Goal: Task Accomplishment & Management: Manage account settings

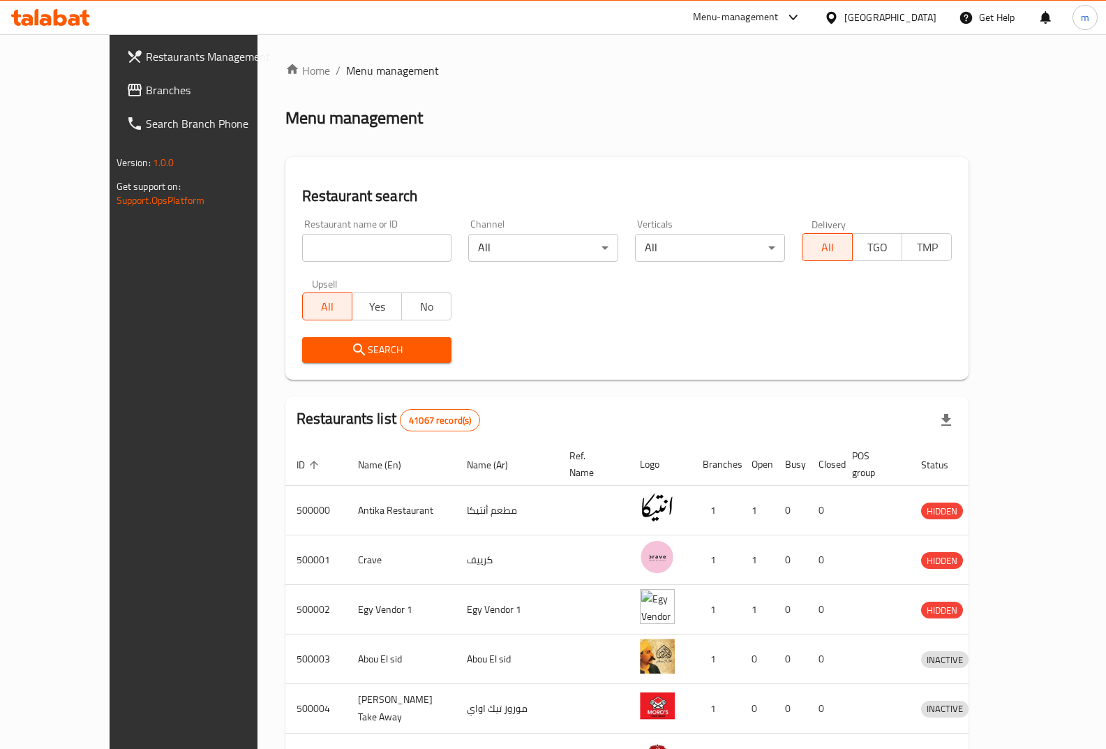
click at [839, 11] on icon at bounding box center [831, 17] width 15 height 15
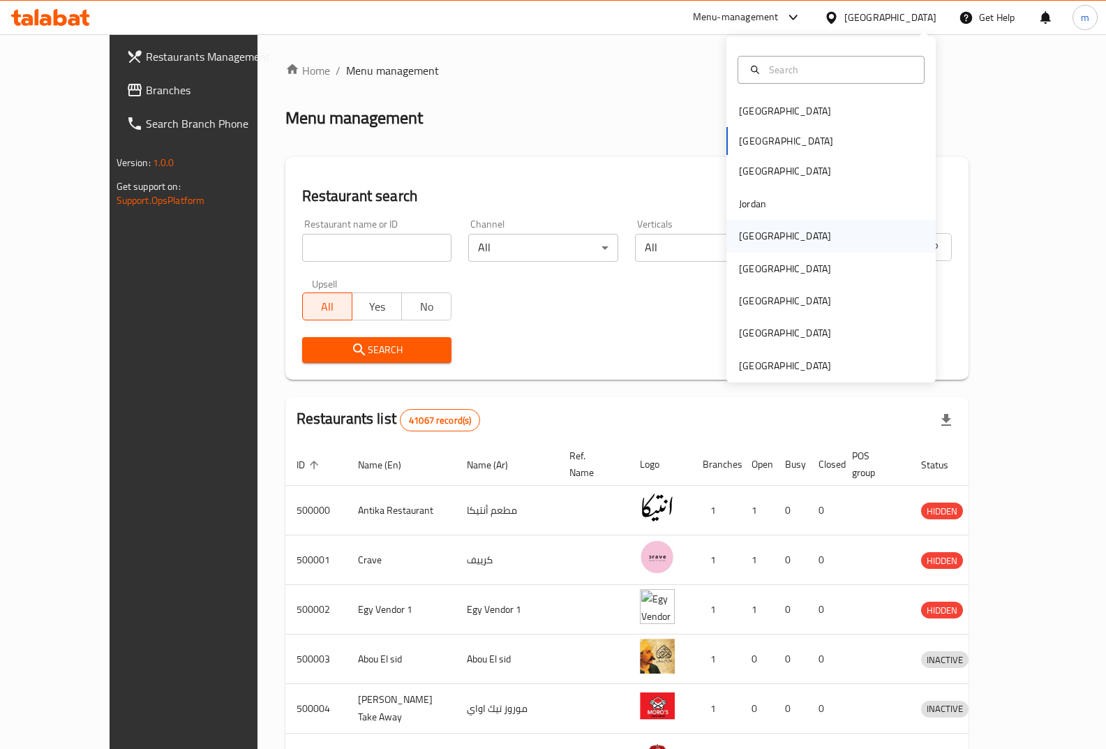
click at [763, 237] on div "[GEOGRAPHIC_DATA]" at bounding box center [785, 236] width 114 height 32
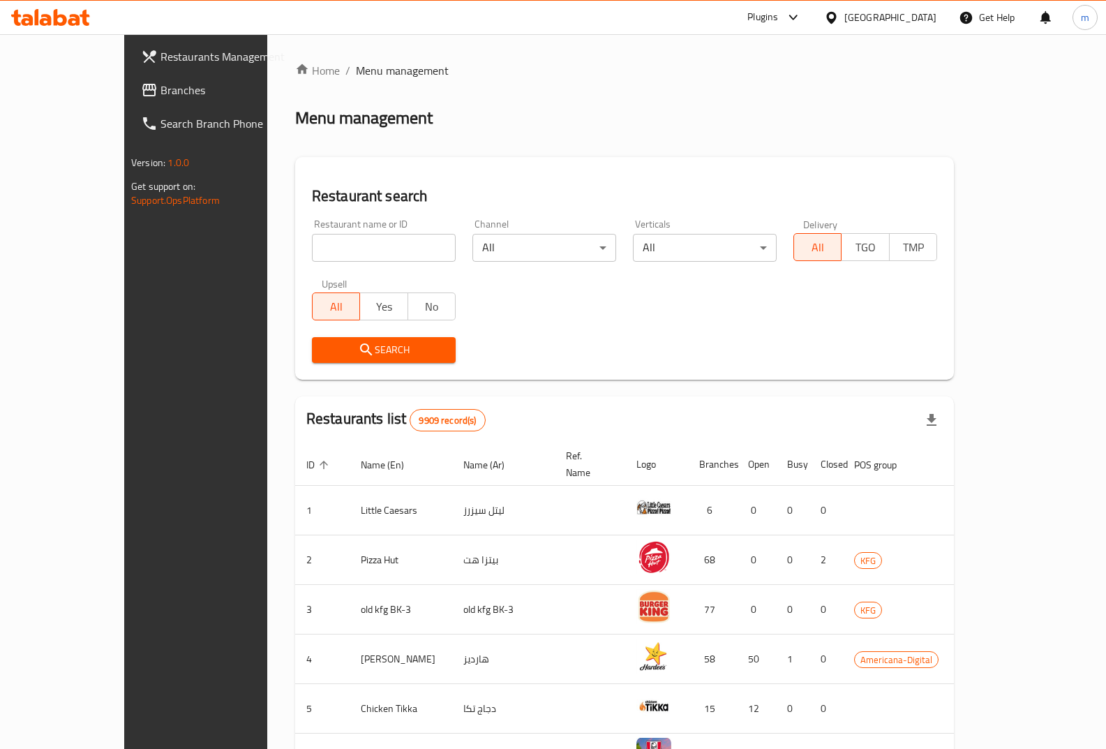
click at [334, 240] on input "search" at bounding box center [384, 248] width 144 height 28
paste input "777493"
type input "777493"
click button "Search" at bounding box center [384, 350] width 144 height 26
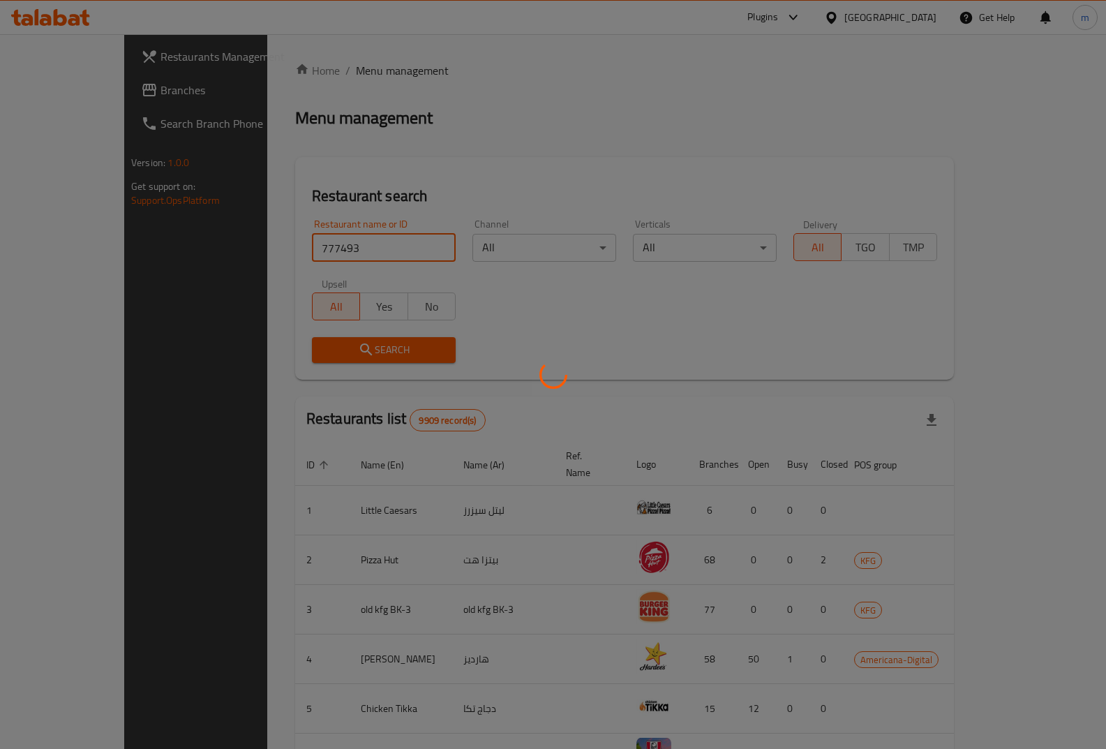
click at [447, 252] on div at bounding box center [553, 374] width 1106 height 749
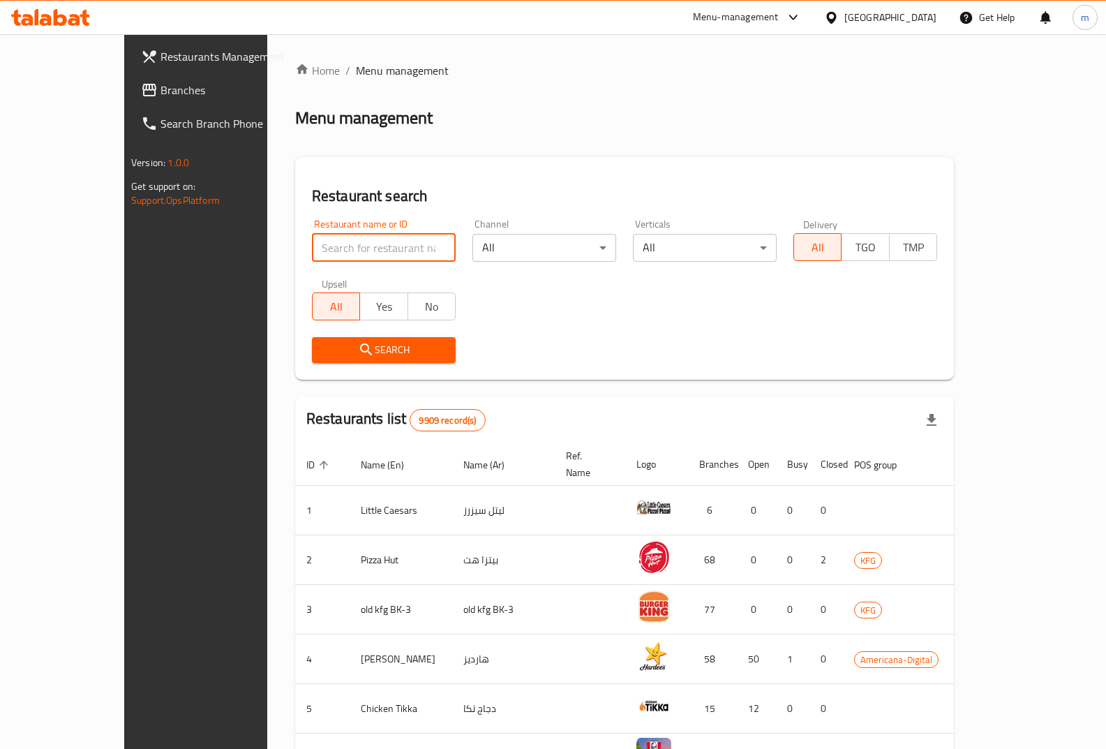
drag, startPoint x: 317, startPoint y: 246, endPoint x: 317, endPoint y: 254, distance: 7.7
paste input "777493"
type input "777493"
click at [329, 362] on button "Search" at bounding box center [384, 350] width 144 height 26
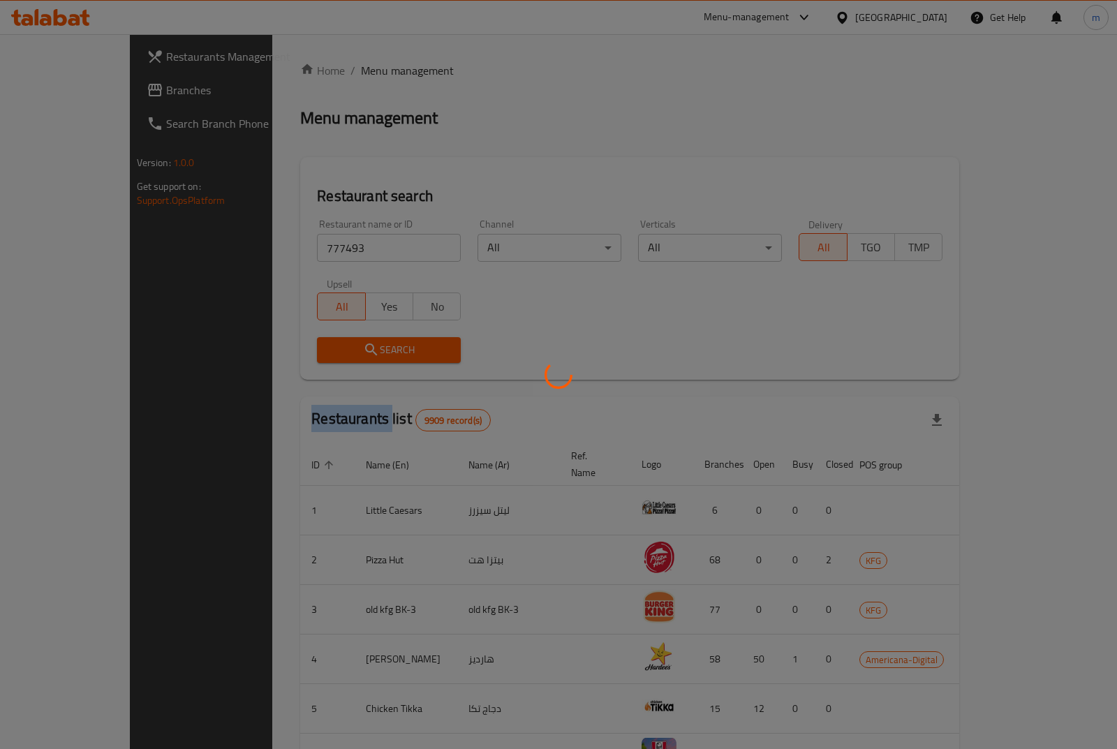
click at [329, 362] on div at bounding box center [558, 374] width 1117 height 749
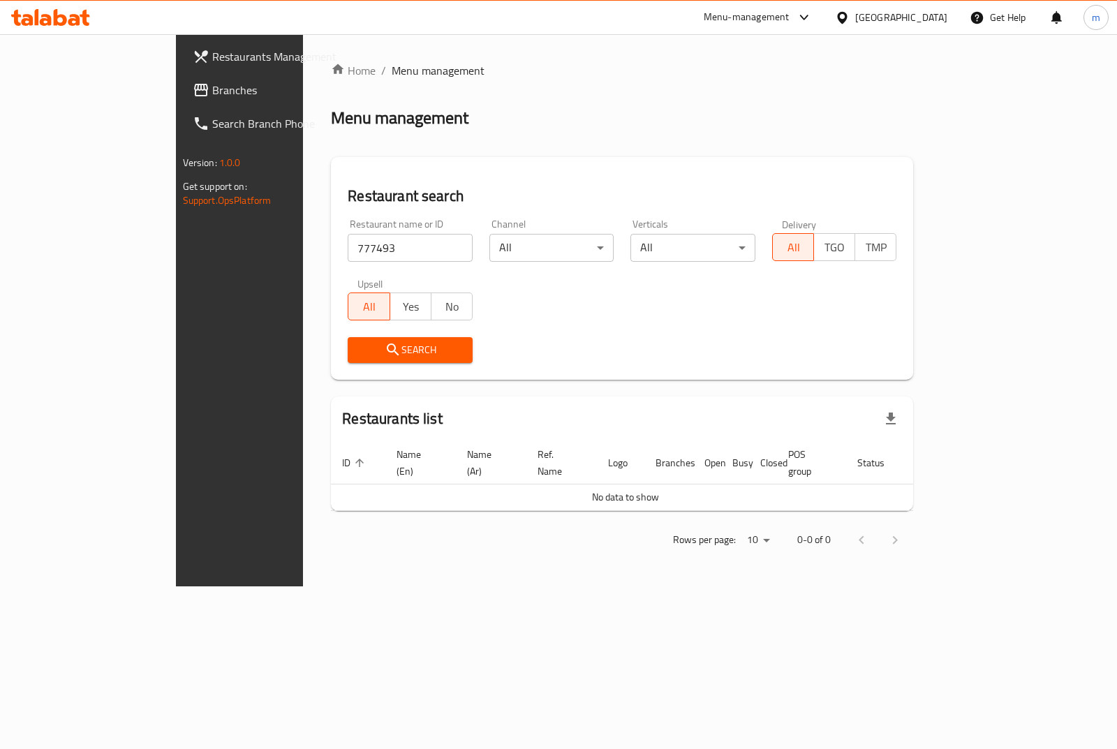
click at [480, 184] on div "Restaurant search Restaurant name or ID 777493 Restaurant name or ID Channel Al…" at bounding box center [622, 268] width 582 height 223
click at [193, 96] on span at bounding box center [203, 90] width 20 height 17
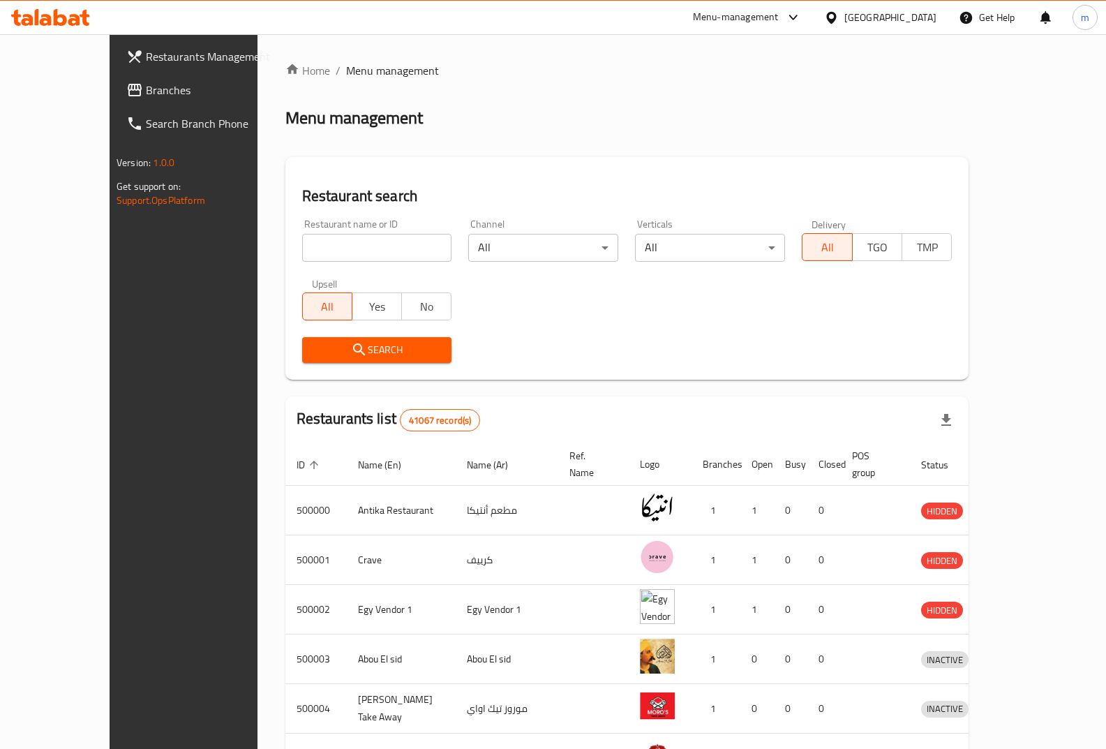
click at [920, 34] on div "​ Menu-management [GEOGRAPHIC_DATA] Get Help m Restaurants Management Branches …" at bounding box center [553, 391] width 1106 height 715
click at [917, 20] on div "[GEOGRAPHIC_DATA]" at bounding box center [890, 17] width 92 height 15
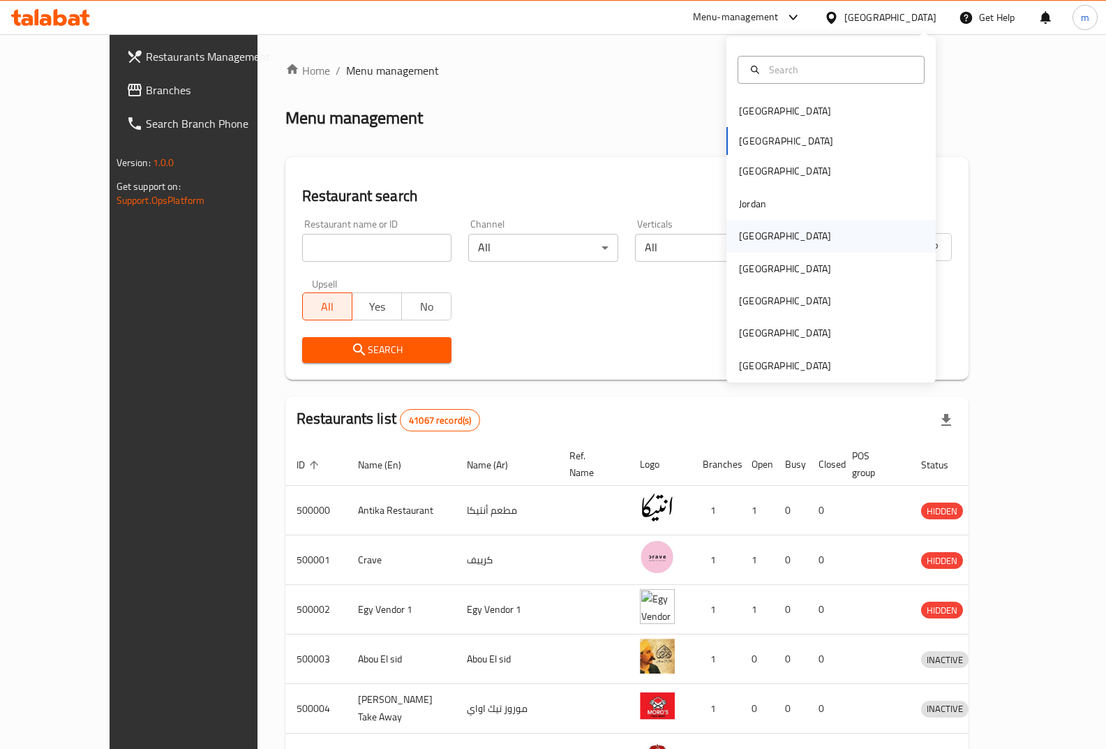
click at [747, 237] on div "[GEOGRAPHIC_DATA]" at bounding box center [785, 235] width 92 height 15
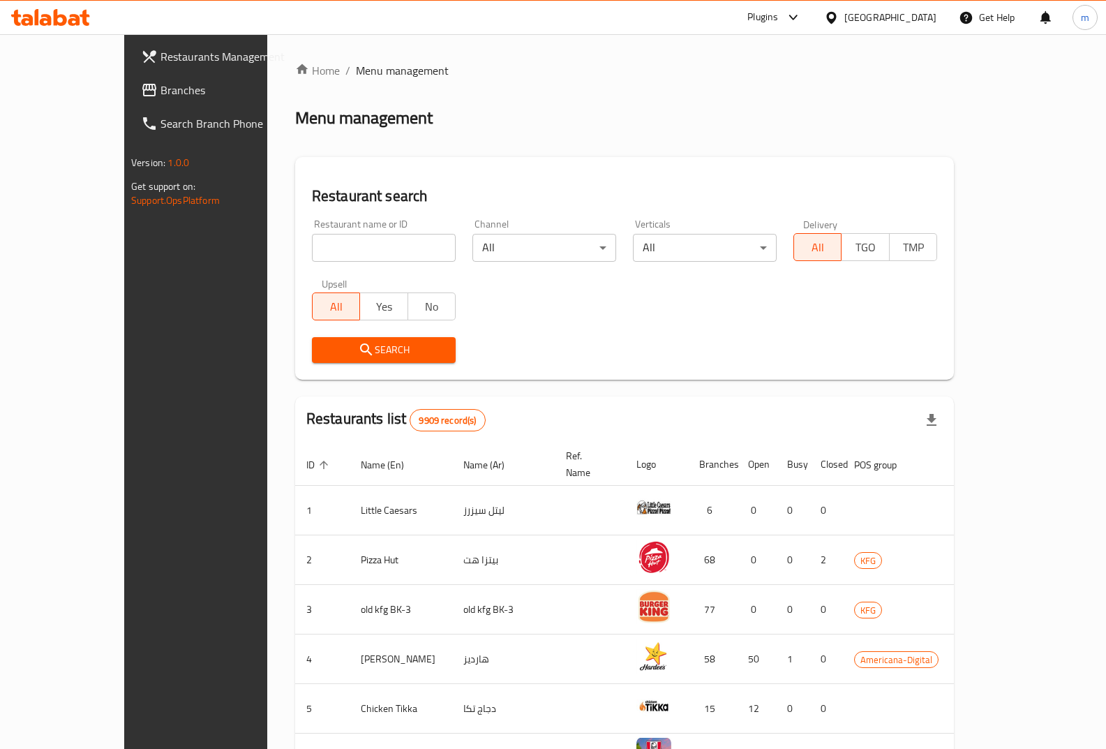
click at [160, 84] on span "Branches" at bounding box center [228, 90] width 137 height 17
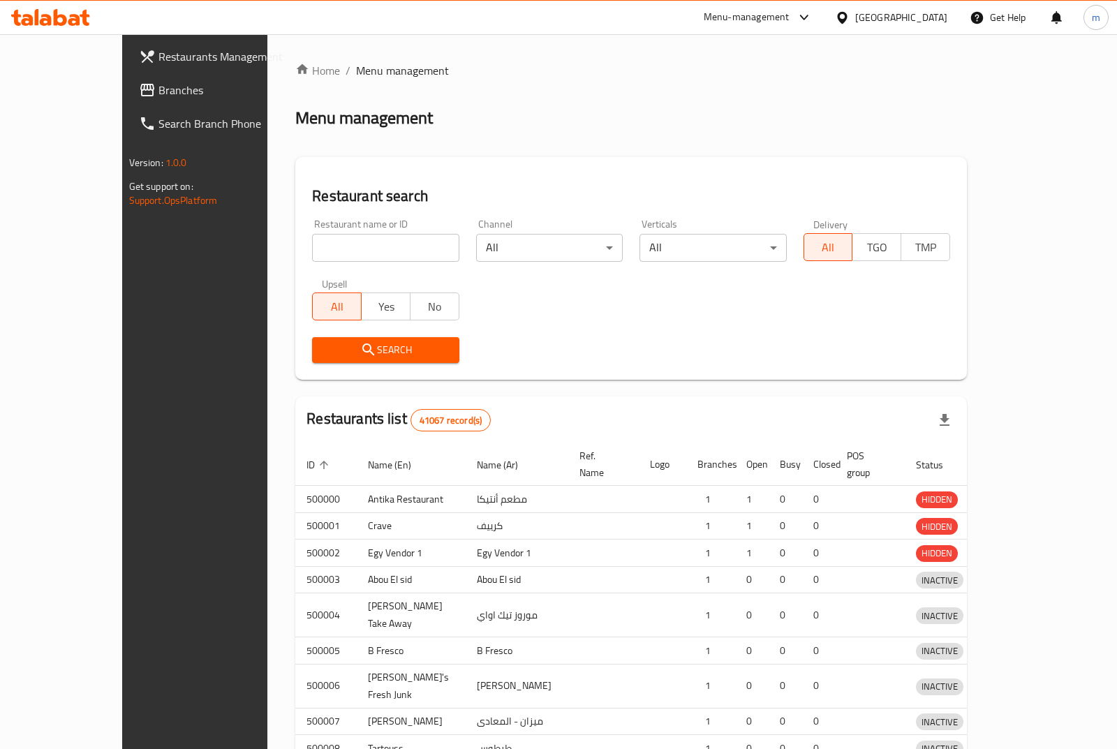
click at [923, 20] on div at bounding box center [558, 374] width 1117 height 749
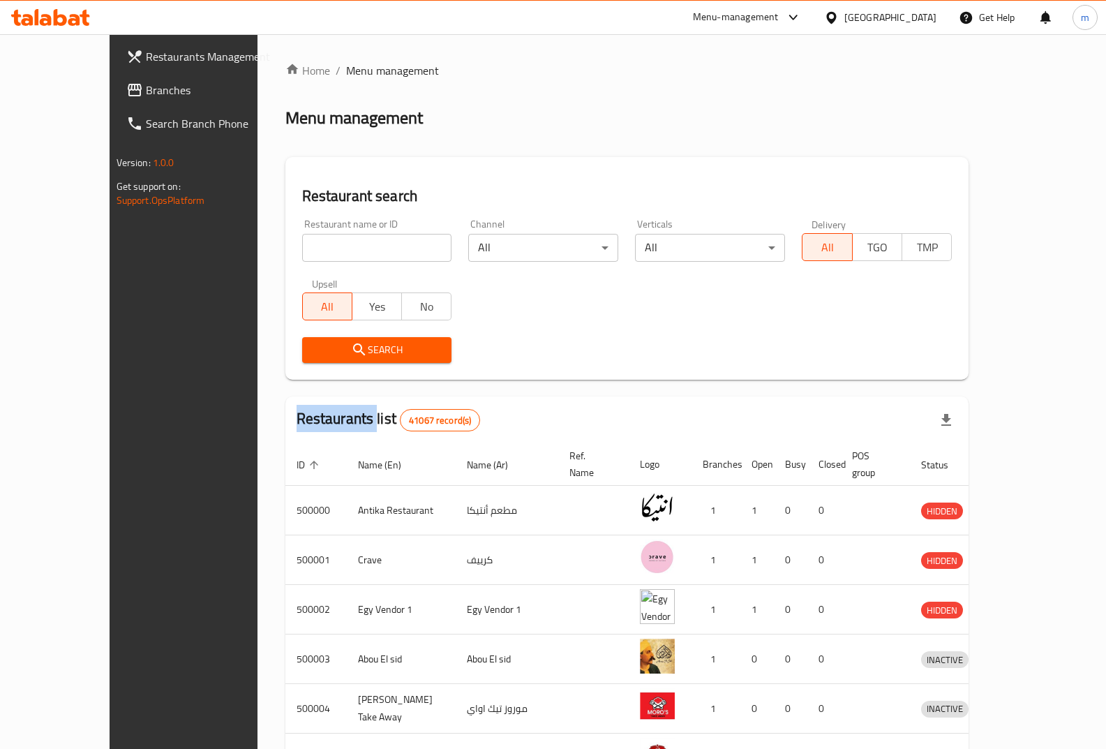
click at [923, 34] on div "​ Menu-management Egypt Get Help m Restaurants Management Branches Search Branc…" at bounding box center [553, 391] width 1106 height 715
click at [923, 13] on div "Egypt" at bounding box center [890, 17] width 92 height 15
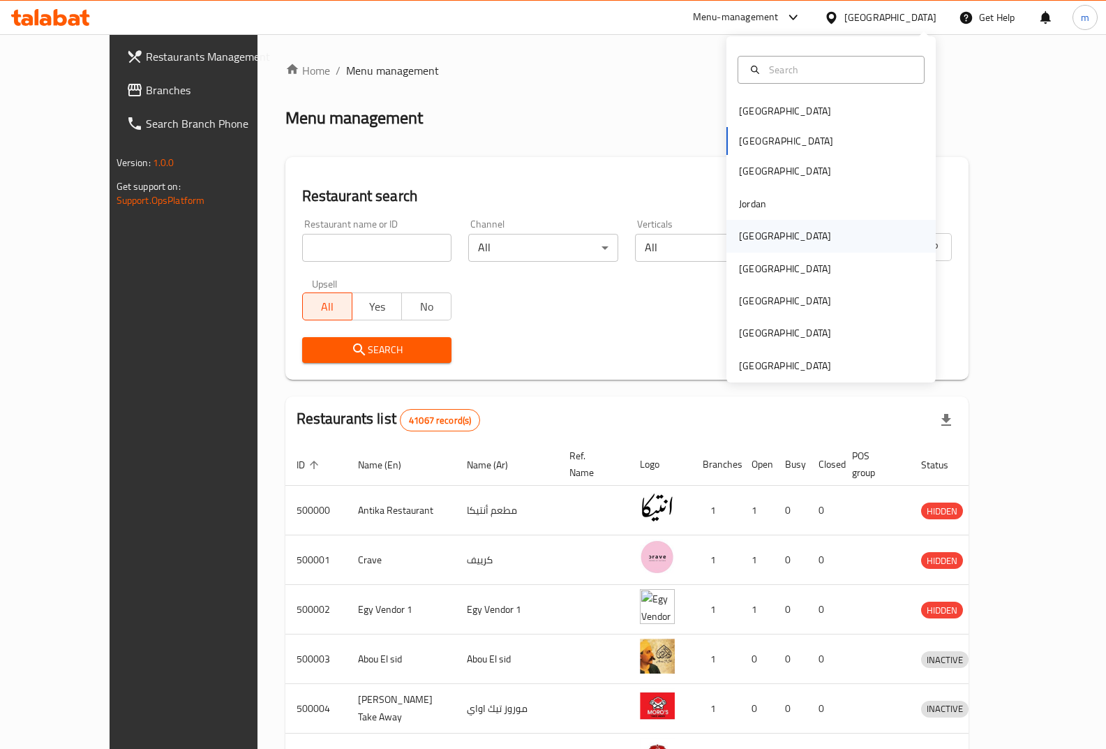
click at [743, 237] on div "[GEOGRAPHIC_DATA]" at bounding box center [785, 235] width 92 height 15
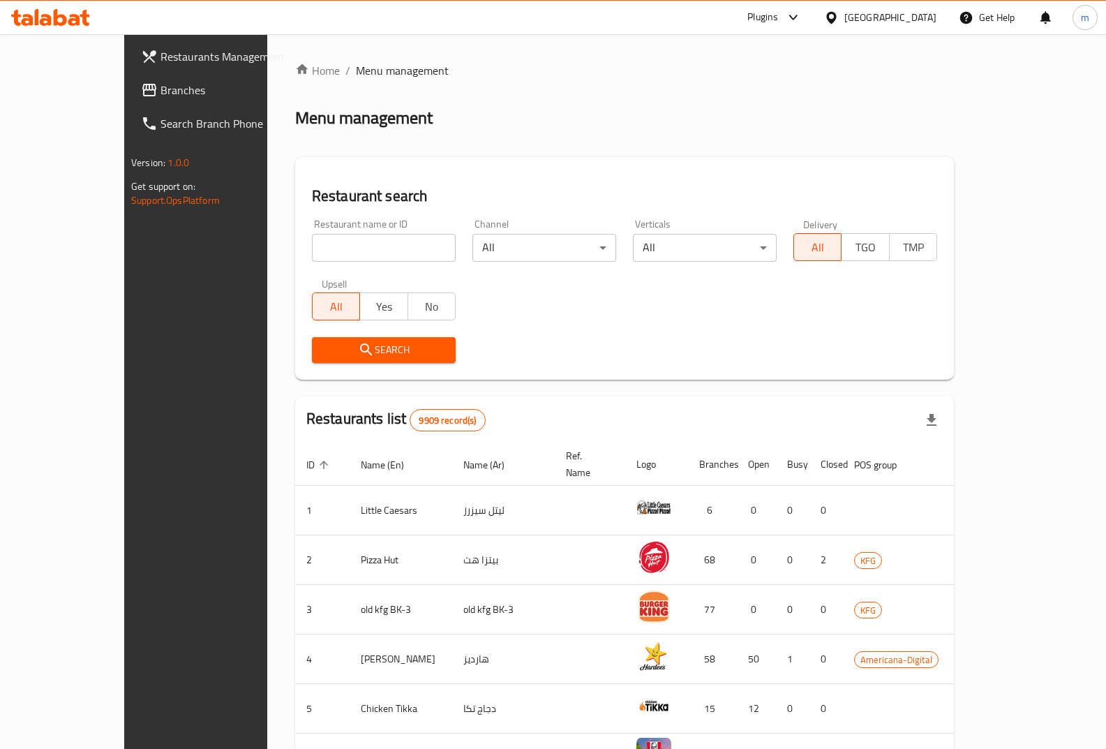
click at [163, 82] on span "Branches" at bounding box center [228, 90] width 137 height 17
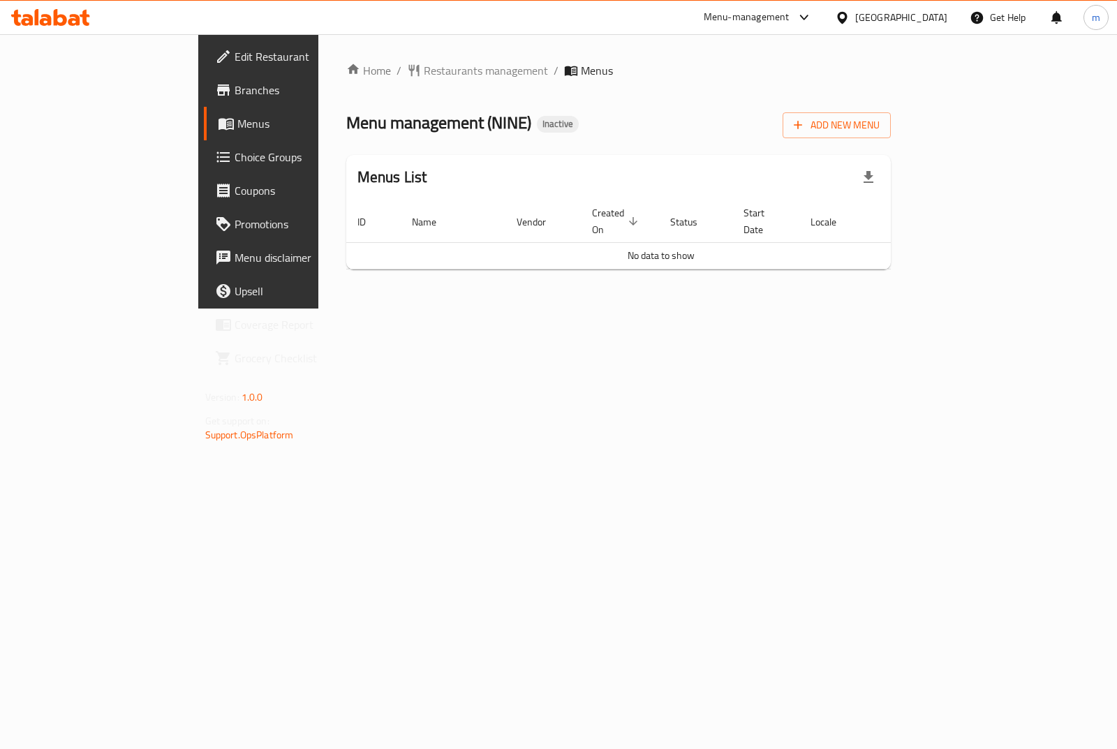
click at [607, 188] on div "Menus List" at bounding box center [618, 177] width 545 height 45
click at [424, 76] on span "Restaurants management" at bounding box center [486, 70] width 124 height 17
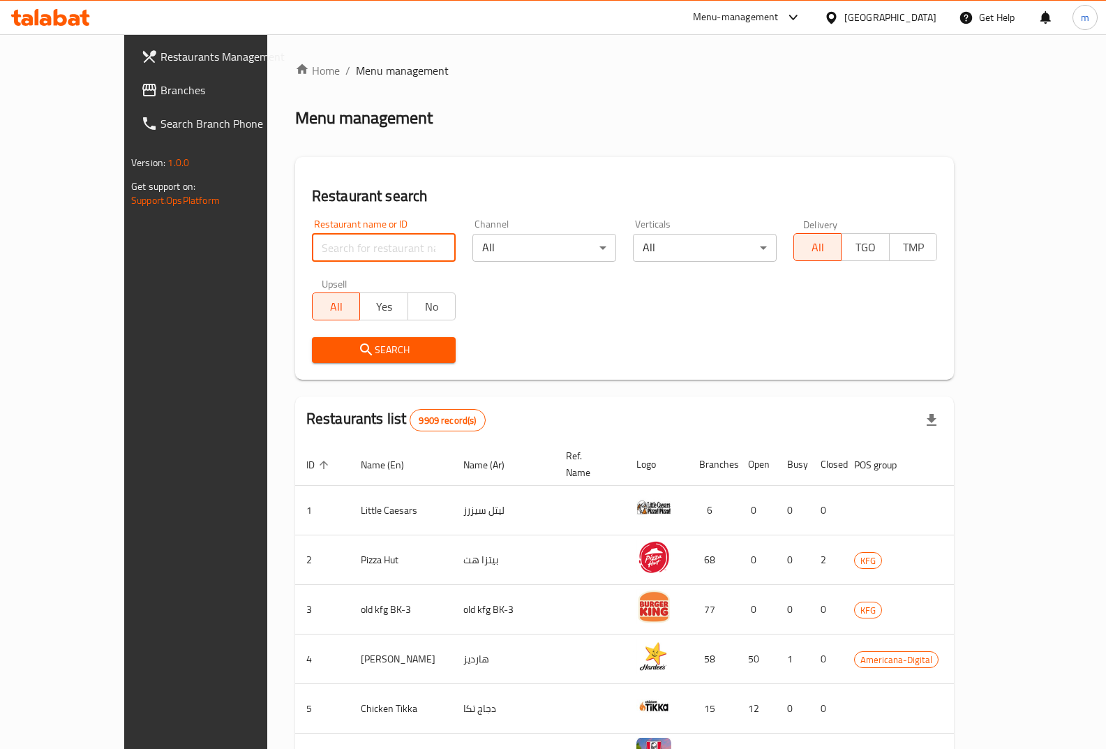
drag, startPoint x: 329, startPoint y: 253, endPoint x: 259, endPoint y: 251, distance: 69.8
paste input "777475"
type input "777475"
click at [370, 350] on span "Search" at bounding box center [383, 349] width 121 height 17
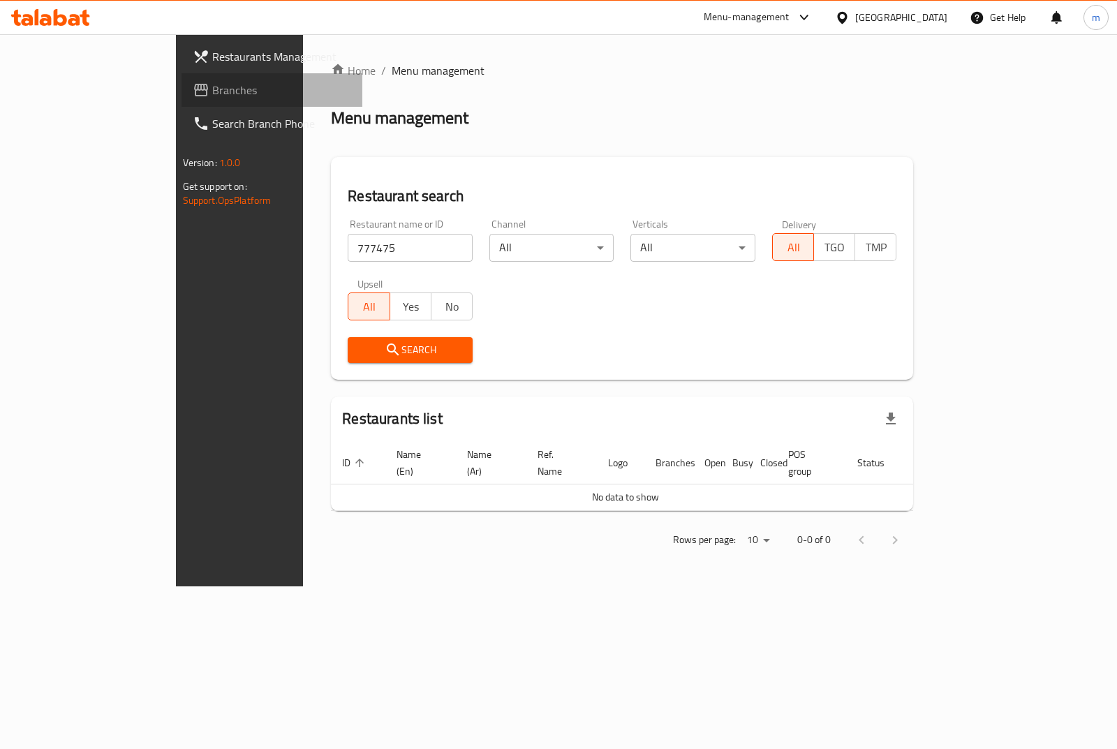
click at [212, 85] on span "Branches" at bounding box center [281, 90] width 139 height 17
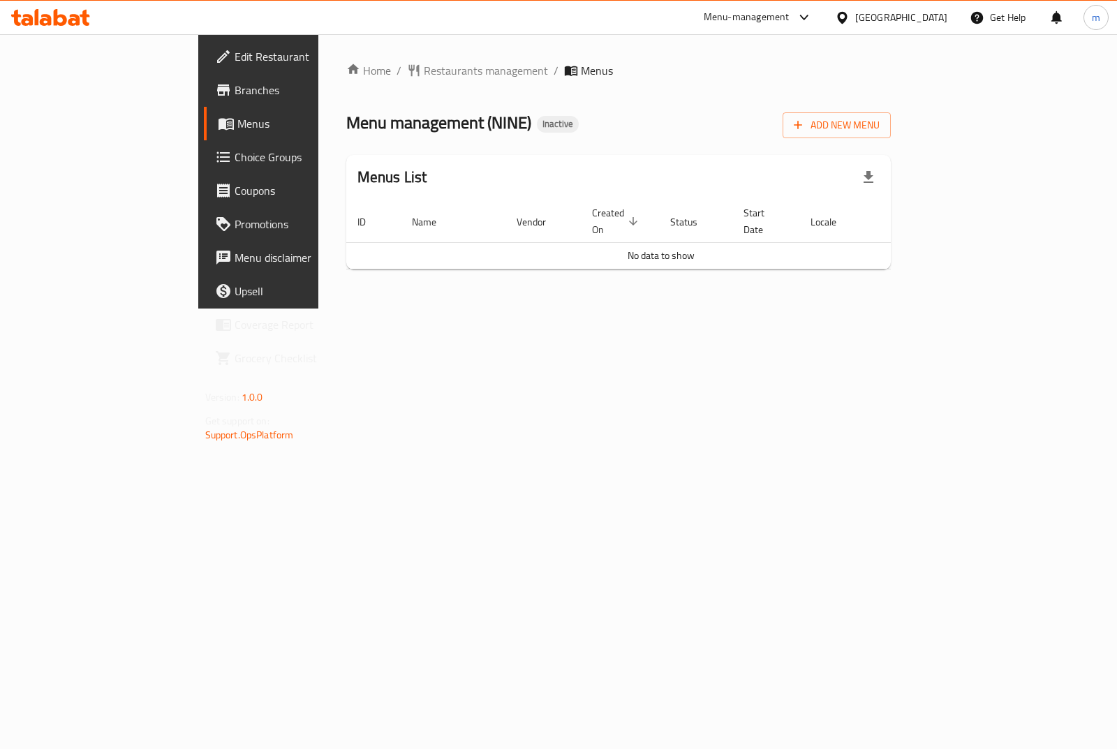
click at [234, 57] on span "Edit Restaurant" at bounding box center [303, 56] width 139 height 17
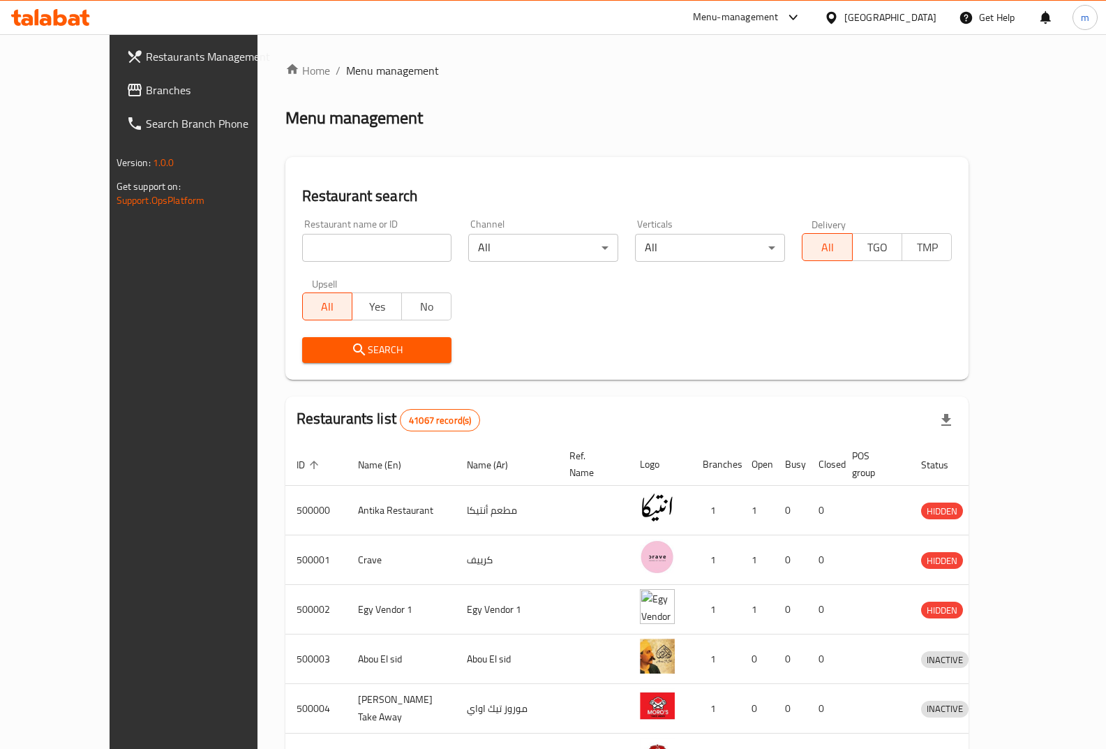
click at [912, 25] on div "[GEOGRAPHIC_DATA]" at bounding box center [890, 17] width 92 height 15
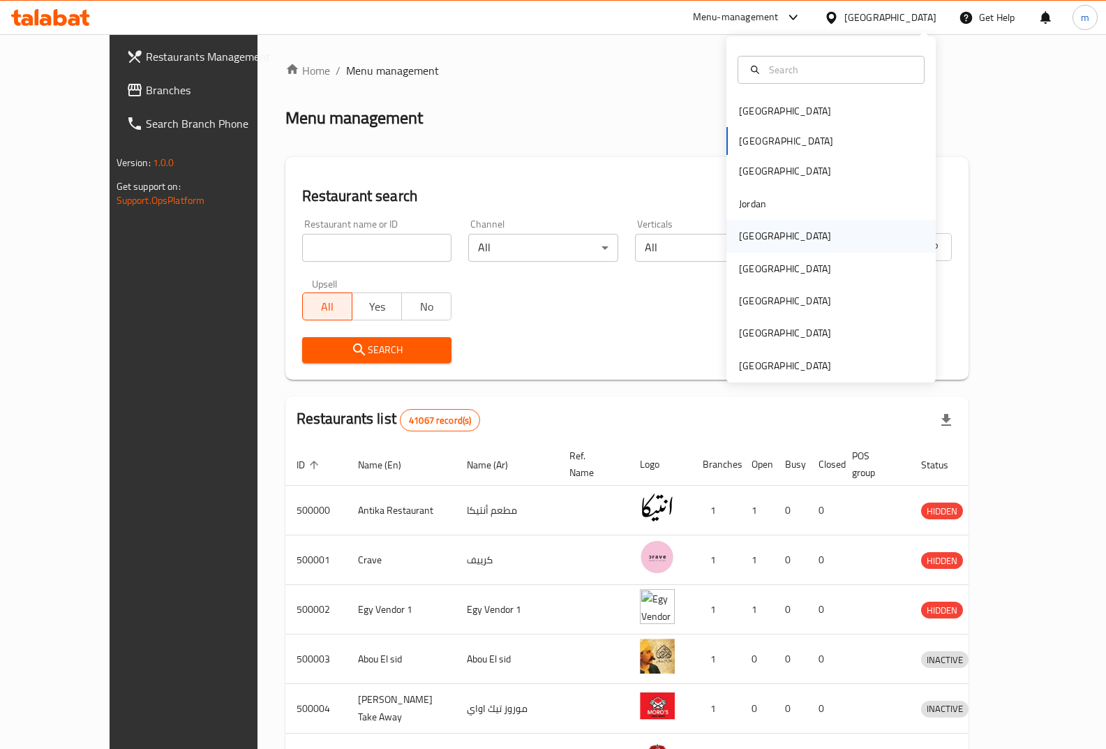
click at [791, 231] on div "[GEOGRAPHIC_DATA]" at bounding box center [830, 236] width 209 height 32
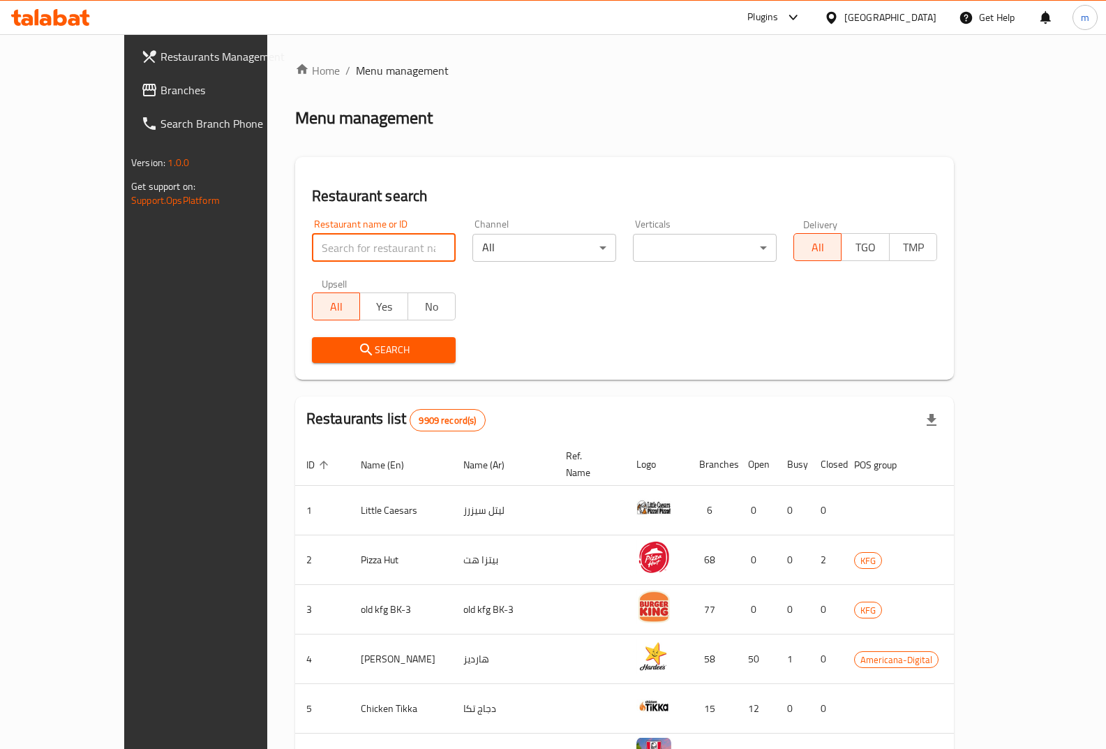
click at [350, 245] on input "search" at bounding box center [384, 248] width 144 height 28
paste input "777493"
type input "777493"
click button "Search" at bounding box center [384, 350] width 144 height 26
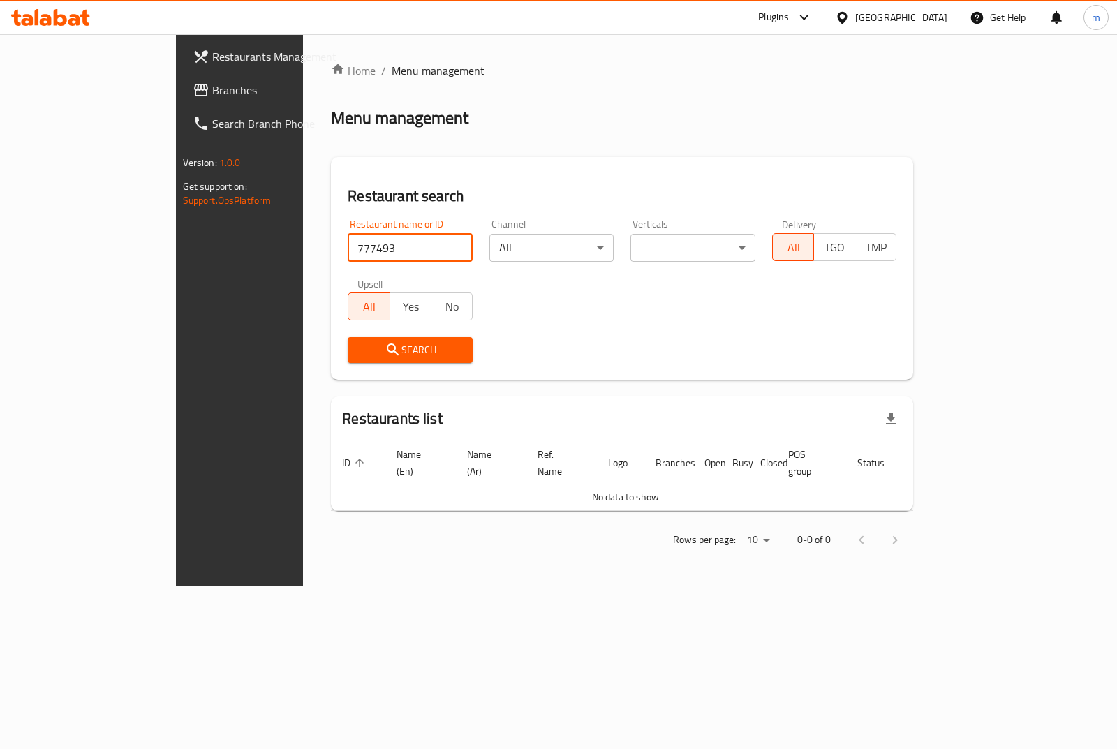
click at [212, 58] on span "Restaurants Management" at bounding box center [281, 56] width 139 height 17
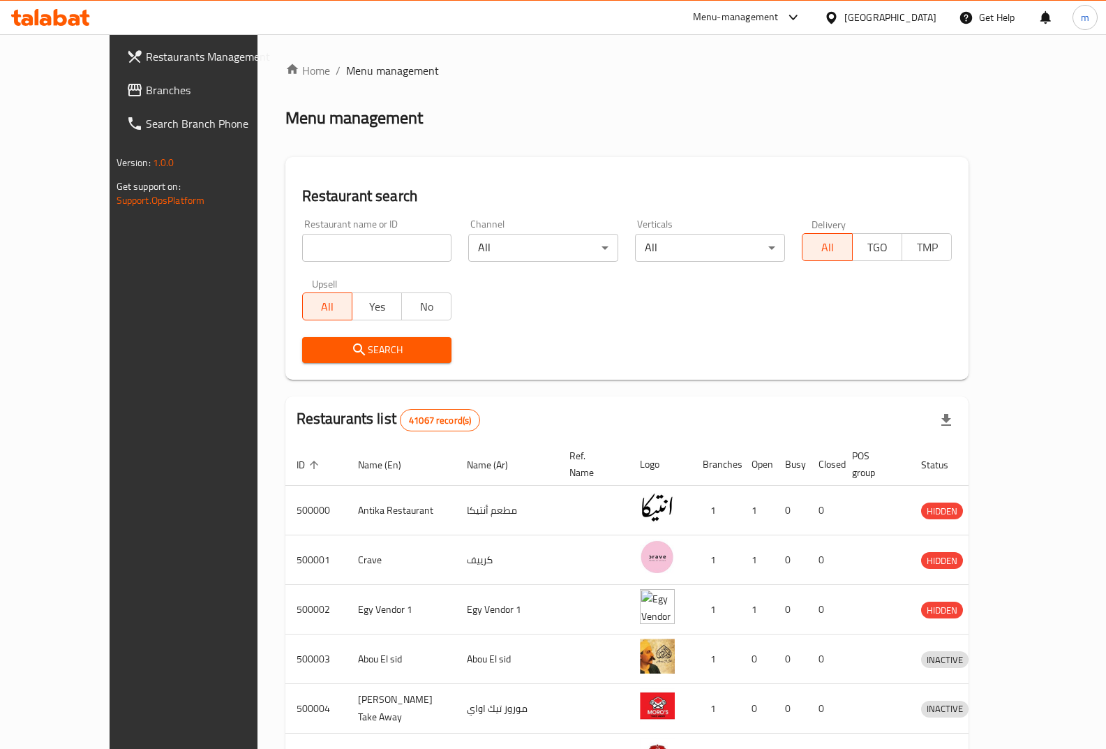
click at [836, 19] on icon at bounding box center [831, 17] width 10 height 12
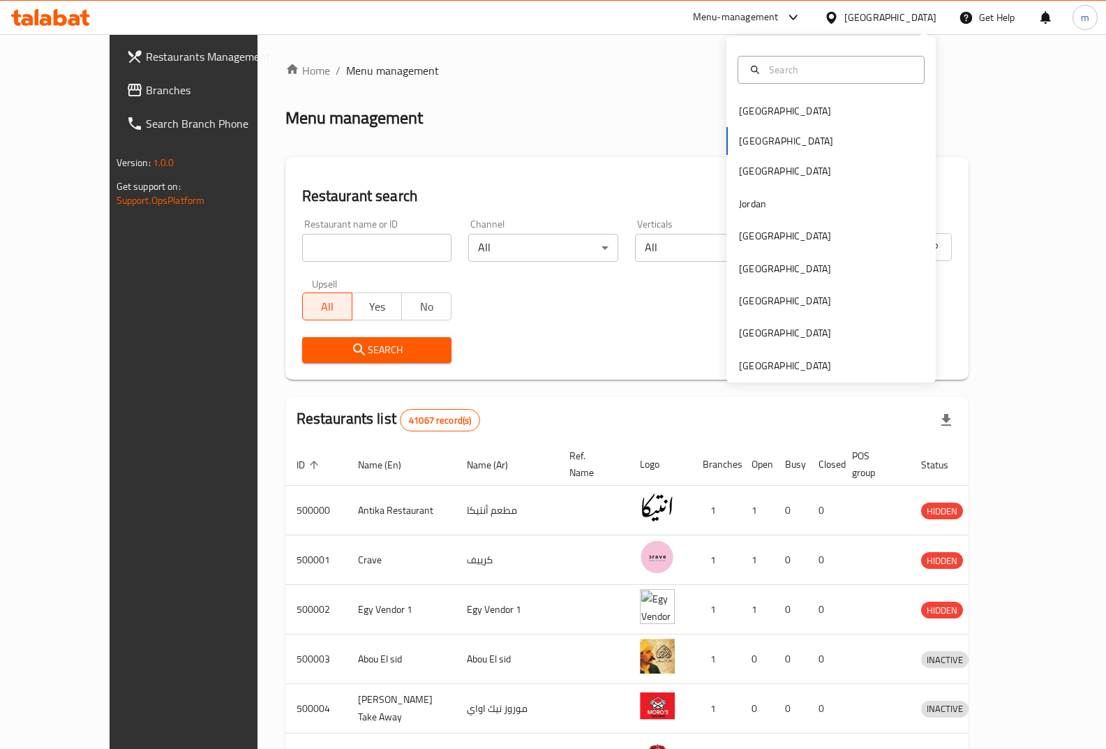
click at [837, 59] on div at bounding box center [831, 70] width 187 height 28
click at [746, 237] on div "[GEOGRAPHIC_DATA]" at bounding box center [785, 235] width 92 height 15
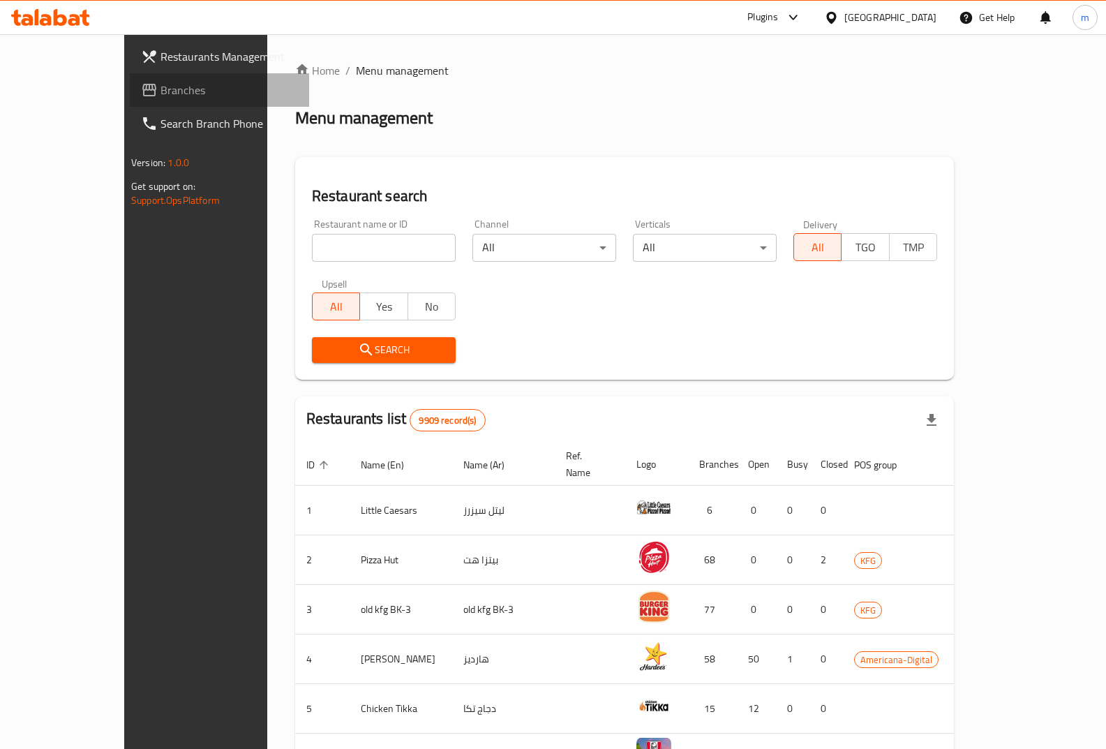
click at [160, 93] on span "Branches" at bounding box center [228, 90] width 137 height 17
